Goal: Information Seeking & Learning: Learn about a topic

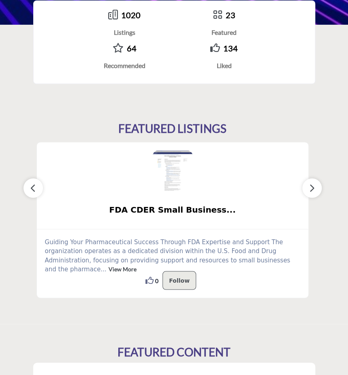
scroll to position [283, 0]
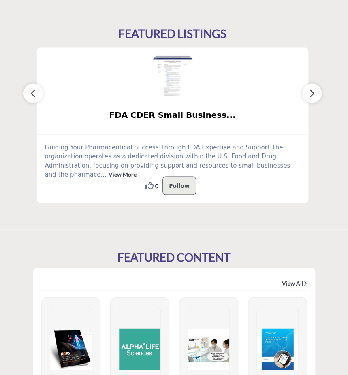
click at [136, 170] on link "View More" at bounding box center [122, 173] width 28 height 7
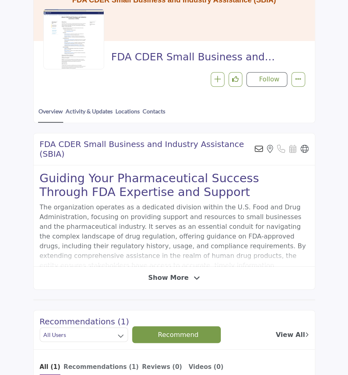
scroll to position [189, 0]
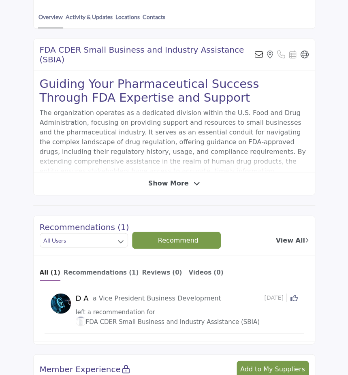
click at [185, 178] on span "Show More" at bounding box center [174, 183] width 52 height 10
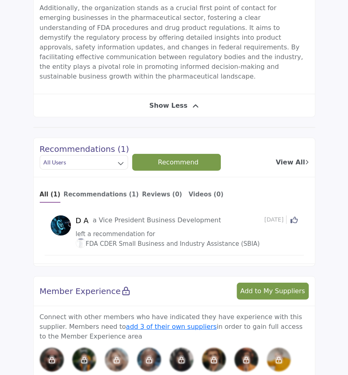
scroll to position [0, 0]
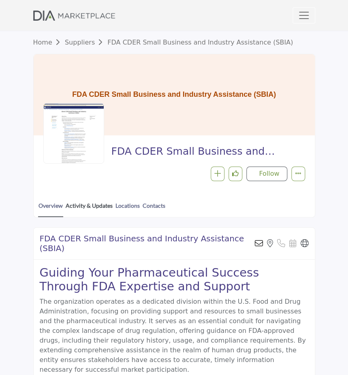
click at [91, 209] on link "Activity & Updates" at bounding box center [89, 208] width 48 height 15
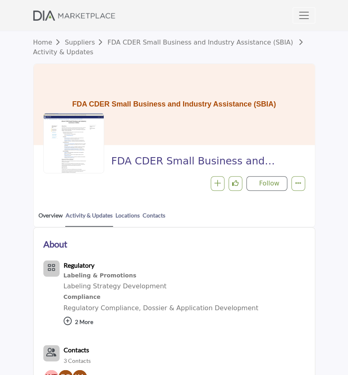
click at [51, 215] on link "Overview" at bounding box center [50, 218] width 25 height 15
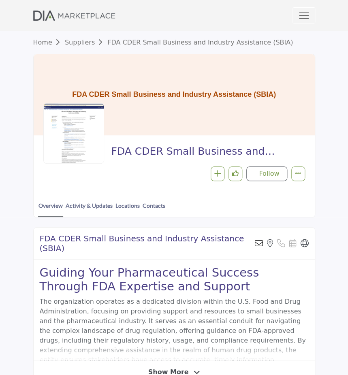
click at [82, 44] on link "Suppliers" at bounding box center [86, 42] width 42 height 8
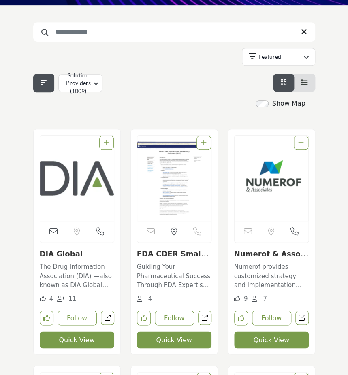
scroll to position [283, 0]
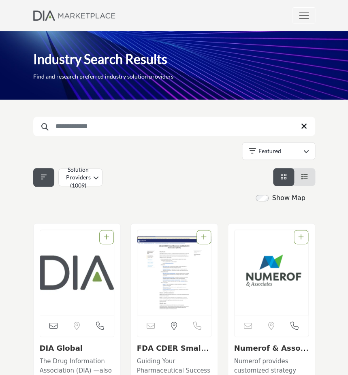
click at [299, 176] on li "List View" at bounding box center [304, 177] width 21 height 18
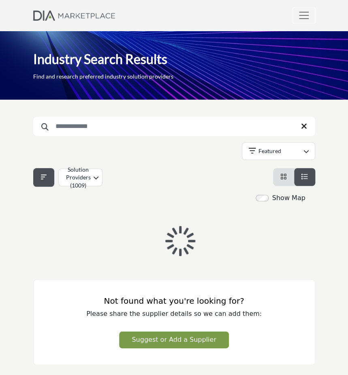
click at [301, 176] on icon "View List" at bounding box center [304, 176] width 6 height 6
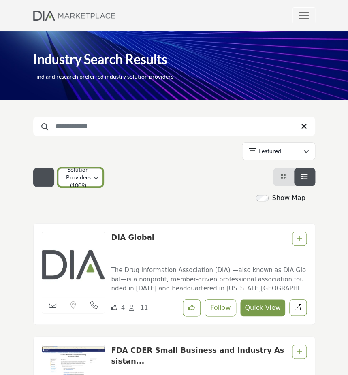
click at [91, 175] on button "Solution Providers (1009)" at bounding box center [80, 177] width 44 height 18
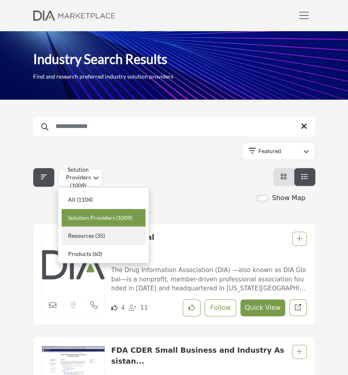
click at [115, 235] on div "Resources (35)" at bounding box center [104, 236] width 84 height 18
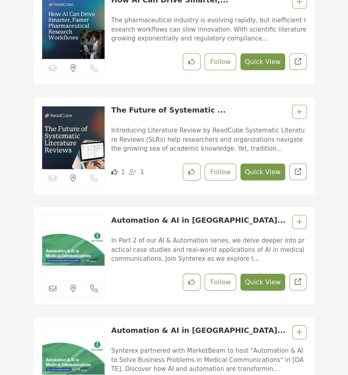
scroll to position [1322, 0]
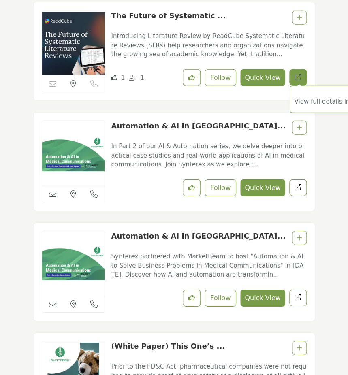
click at [294, 70] on link "View full details in new tab." at bounding box center [297, 77] width 17 height 17
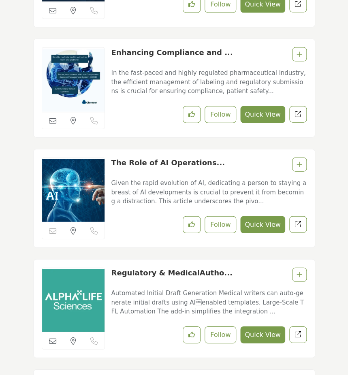
scroll to position [3886, 0]
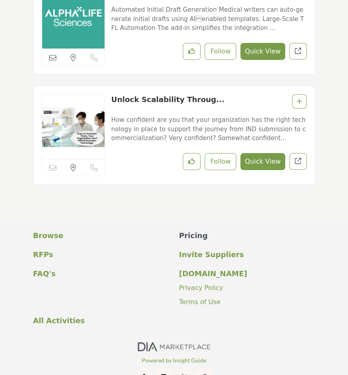
click at [194, 230] on p "Pricing" at bounding box center [247, 235] width 136 height 11
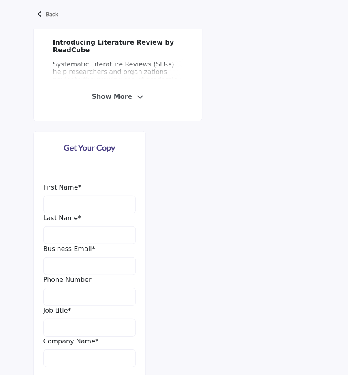
scroll to position [83, 0]
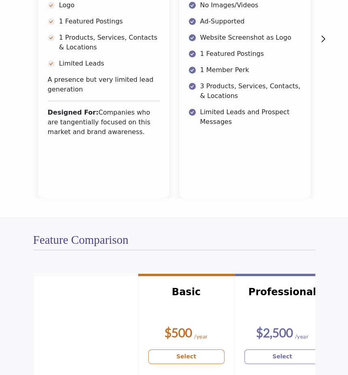
scroll to position [283, 0]
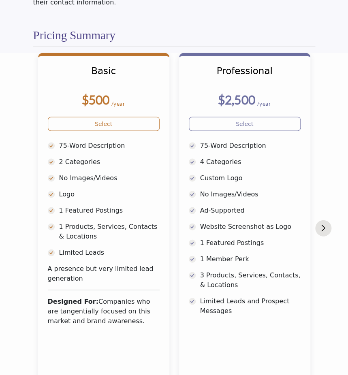
click at [326, 220] on button "Next slide" at bounding box center [323, 228] width 16 height 16
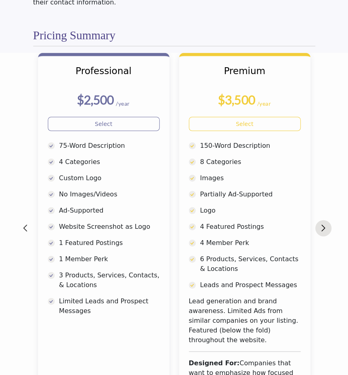
click at [324, 224] on img "Next slide" at bounding box center [323, 227] width 4 height 7
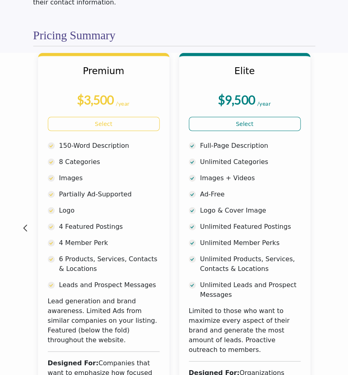
click at [324, 220] on button "Next slide" at bounding box center [323, 228] width 16 height 16
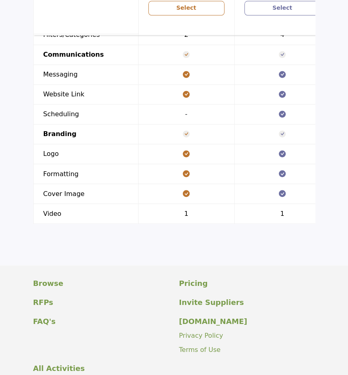
scroll to position [1069, 0]
